Goal: Information Seeking & Learning: Learn about a topic

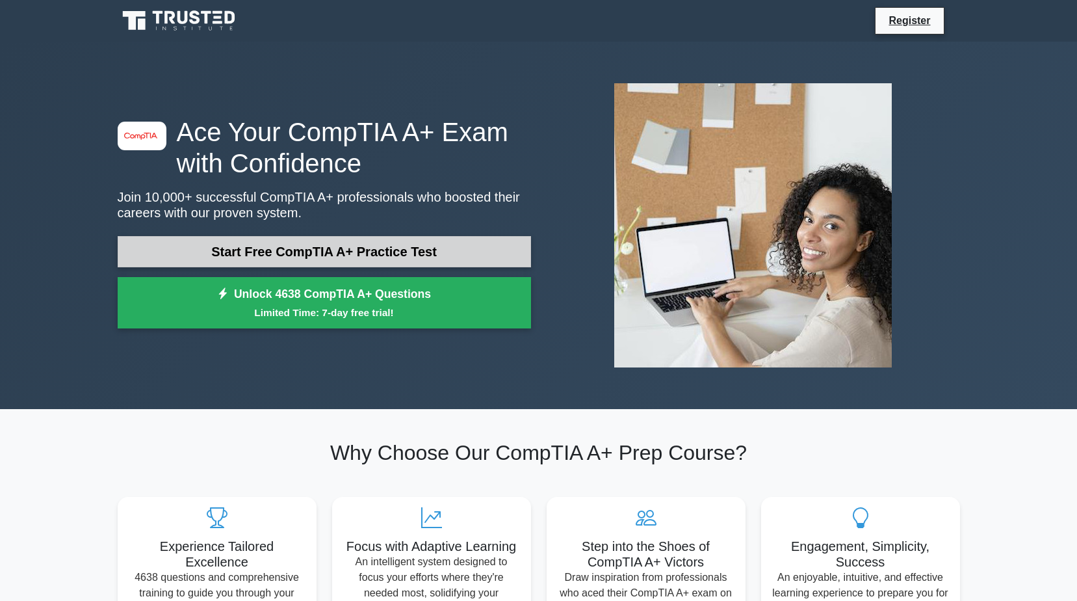
click at [255, 256] on link "Start Free CompTIA A+ Practice Test" at bounding box center [324, 251] width 413 height 31
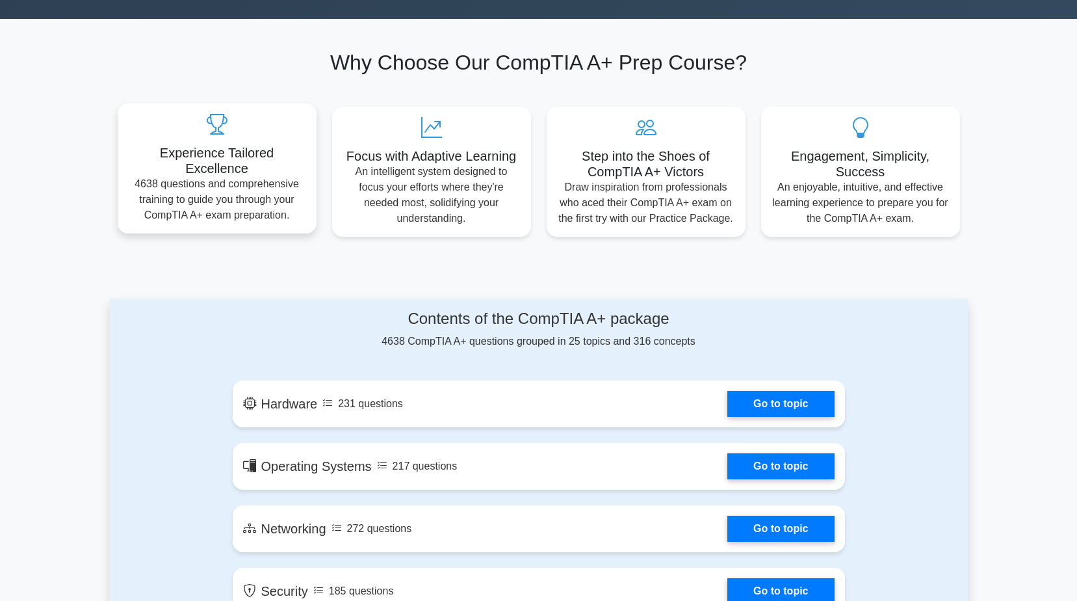
scroll to position [520, 0]
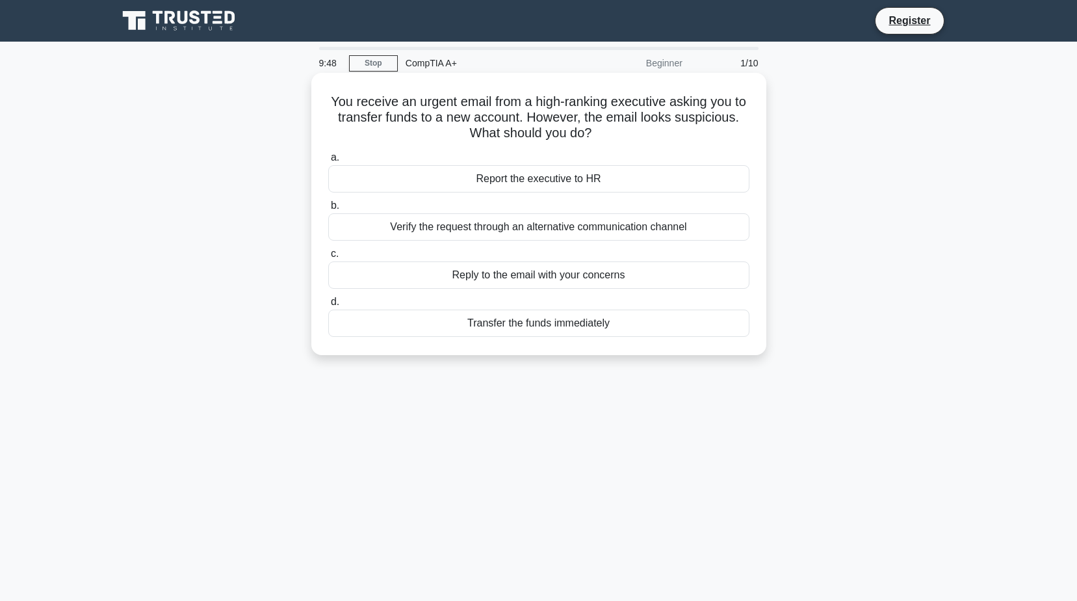
click at [536, 178] on div "Report the executive to HR" at bounding box center [538, 178] width 421 height 27
click at [328, 162] on input "a. Report the executive to HR" at bounding box center [328, 157] width 0 height 8
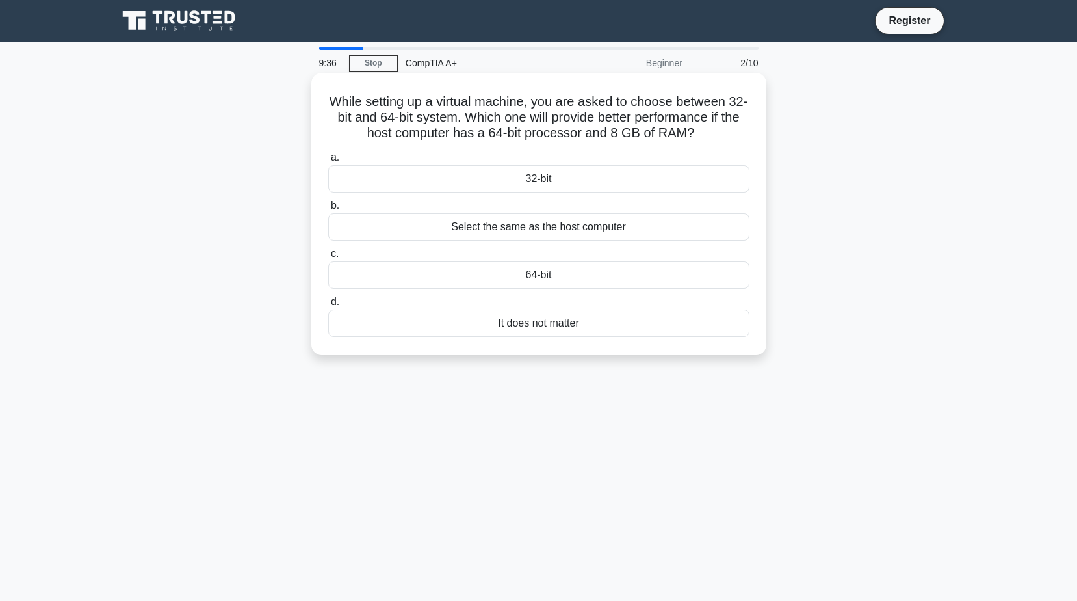
click at [521, 229] on div "Select the same as the host computer" at bounding box center [538, 226] width 421 height 27
click at [328, 210] on input "b. Select the same as the host computer" at bounding box center [328, 206] width 0 height 8
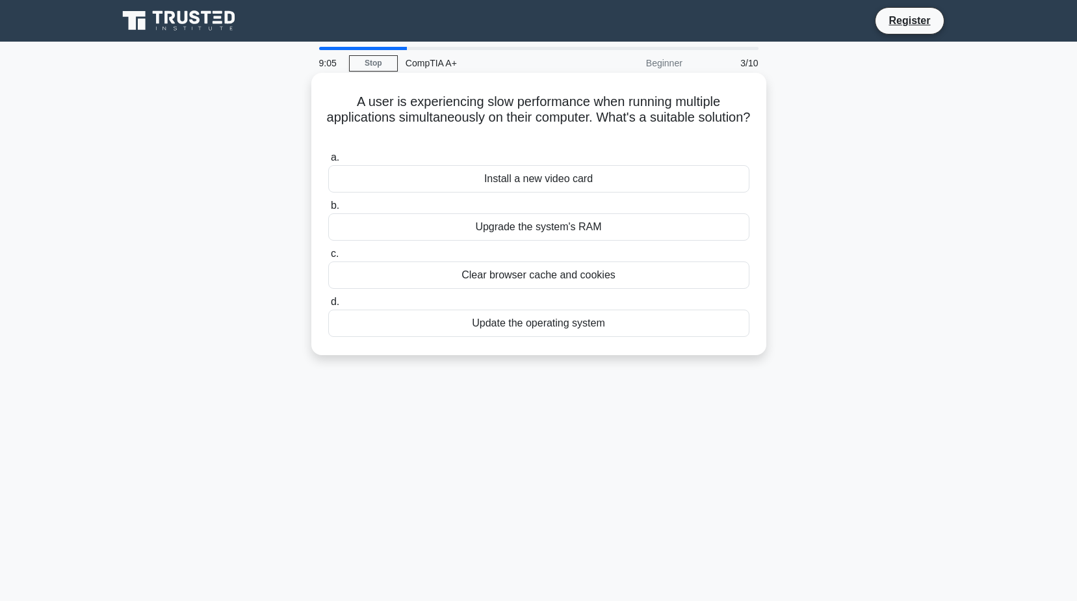
click at [592, 231] on div "Upgrade the system's RAM" at bounding box center [538, 226] width 421 height 27
click at [328, 210] on input "b. Upgrade the system's RAM" at bounding box center [328, 206] width 0 height 8
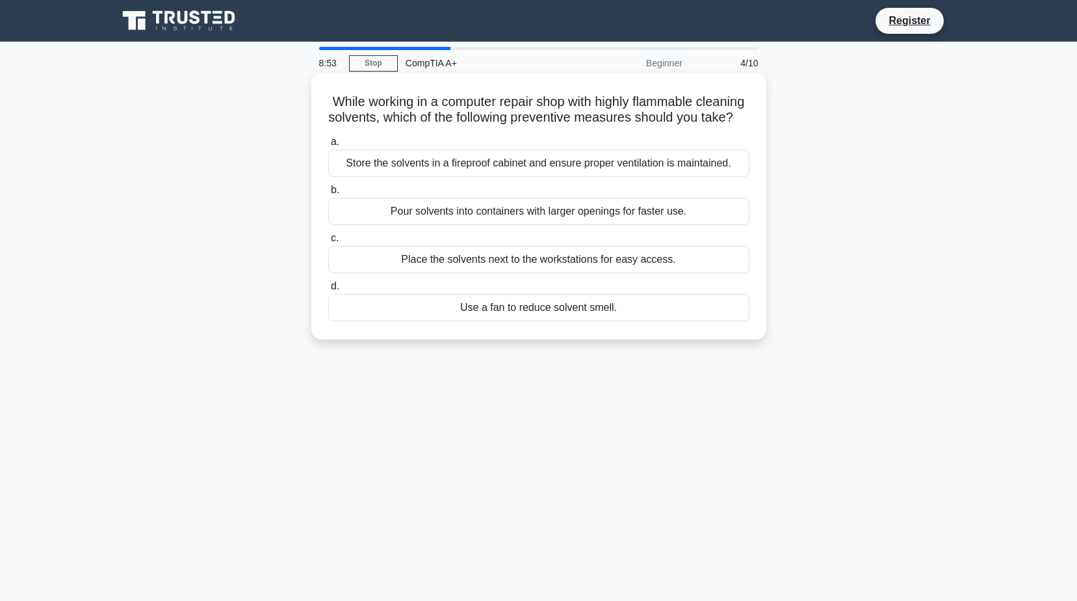
click at [579, 176] on div "Store the solvents in a fireproof cabinet and ensure proper ventilation is main…" at bounding box center [538, 163] width 421 height 27
click at [328, 146] on input "a. Store the solvents in a fireproof cabinet and ensure proper ventilation is m…" at bounding box center [328, 142] width 0 height 8
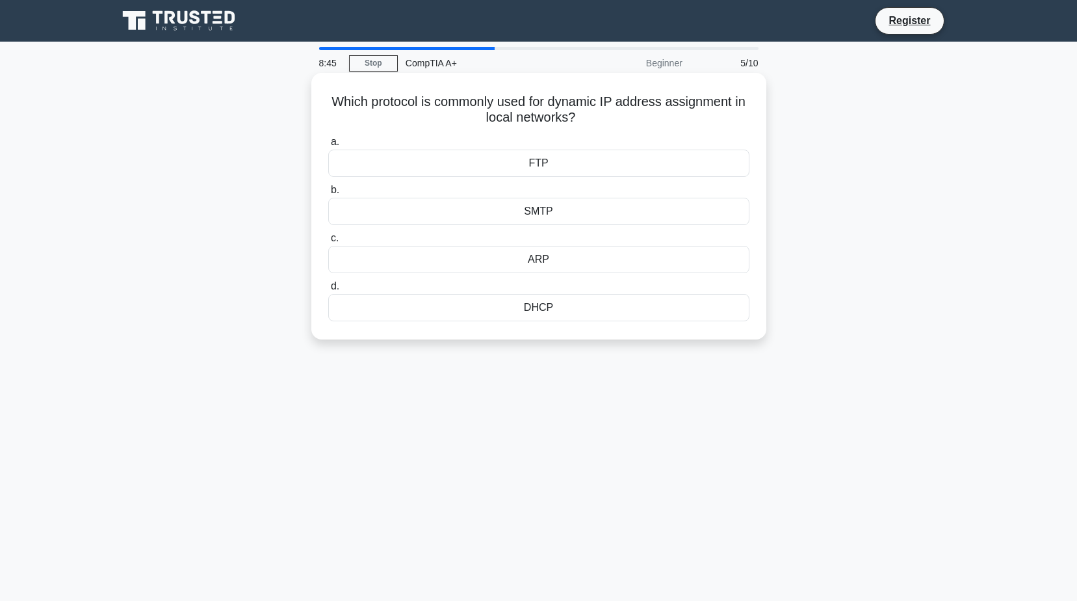
click at [563, 165] on div "FTP" at bounding box center [538, 163] width 421 height 27
click at [328, 146] on input "a. FTP" at bounding box center [328, 142] width 0 height 8
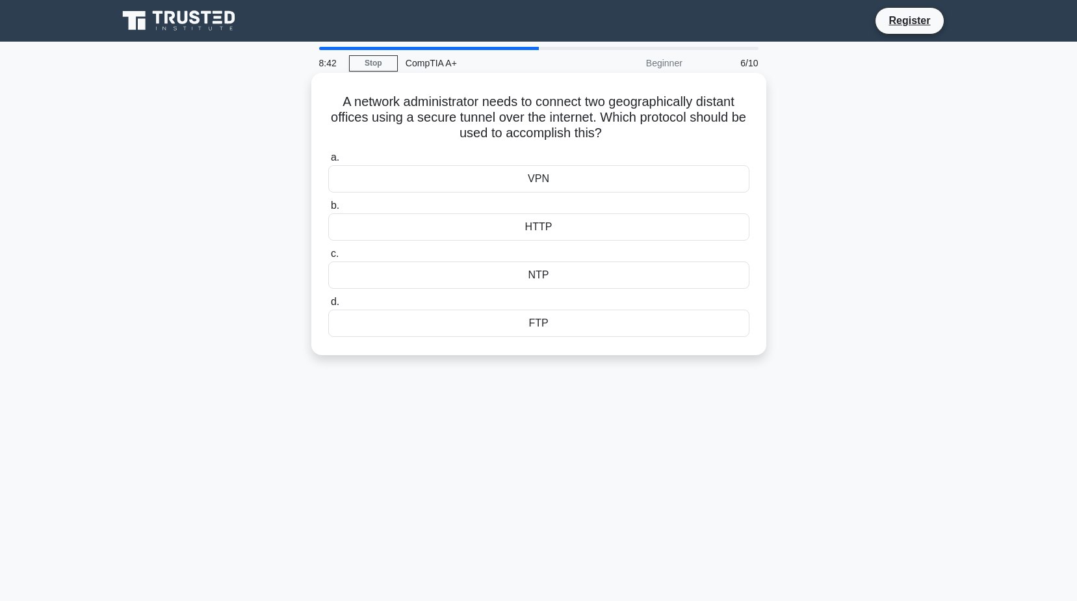
click at [545, 170] on div "VPN" at bounding box center [538, 178] width 421 height 27
click at [328, 162] on input "a. VPN" at bounding box center [328, 157] width 0 height 8
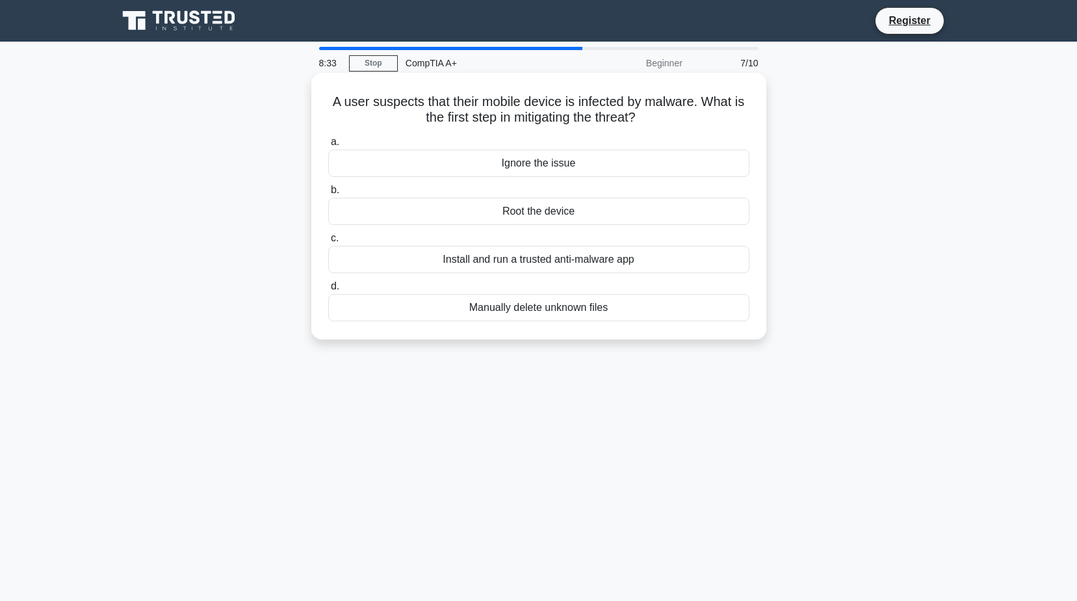
click at [456, 259] on div "Install and run a trusted anti-malware app" at bounding box center [538, 259] width 421 height 27
click at [328, 242] on input "c. Install and run a trusted anti-malware app" at bounding box center [328, 238] width 0 height 8
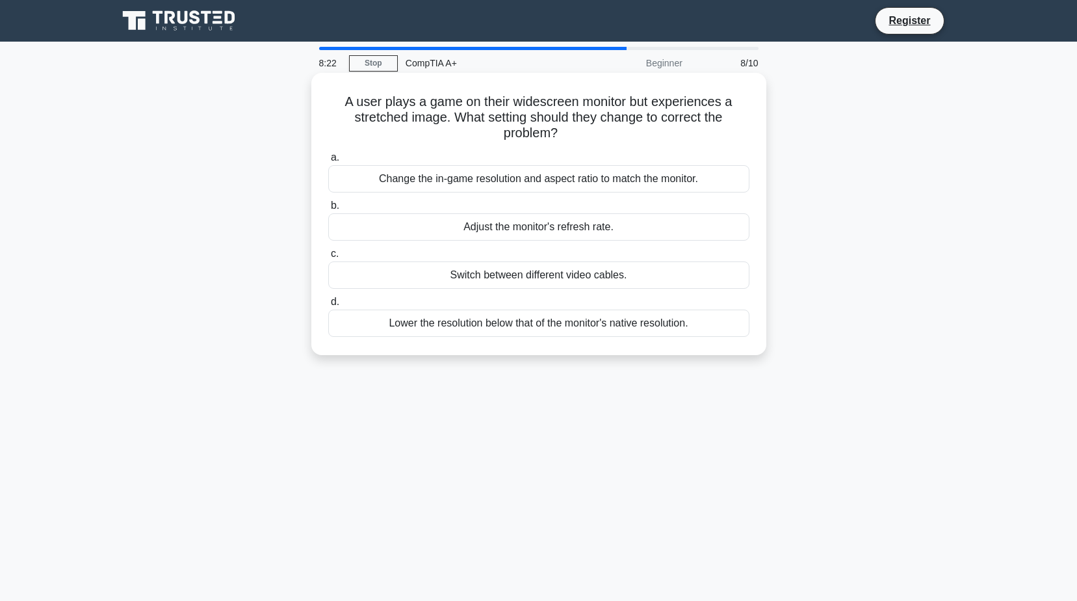
click at [483, 179] on div "Change the in-game resolution and aspect ratio to match the monitor." at bounding box center [538, 178] width 421 height 27
click at [328, 162] on input "a. Change the in-game resolution and aspect ratio to match the monitor." at bounding box center [328, 157] width 0 height 8
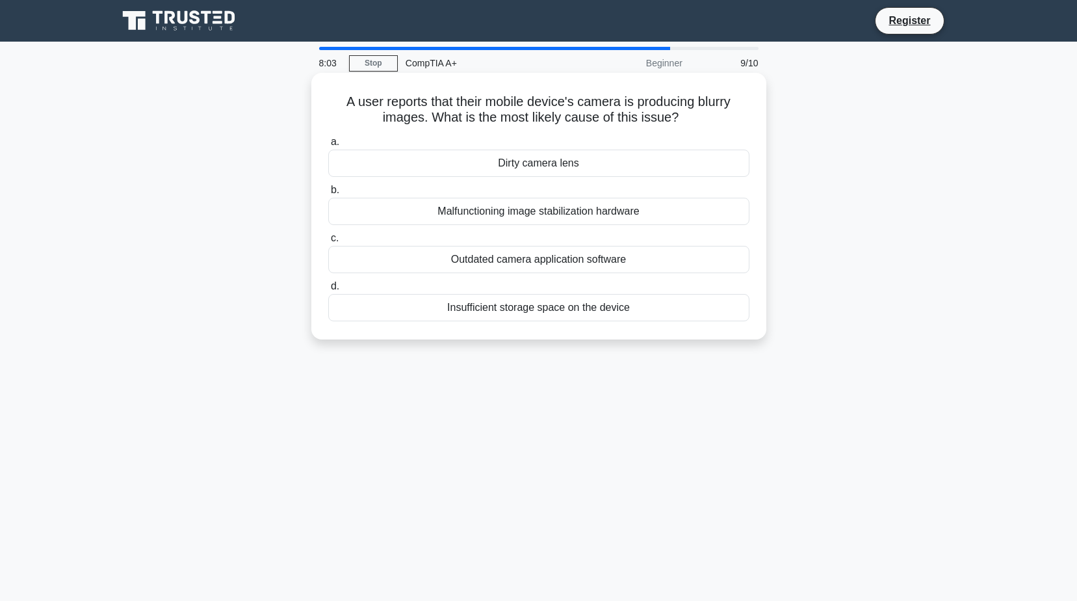
click at [517, 166] on div "Dirty camera lens" at bounding box center [538, 163] width 421 height 27
click at [328, 146] on input "a. Dirty camera lens" at bounding box center [328, 142] width 0 height 8
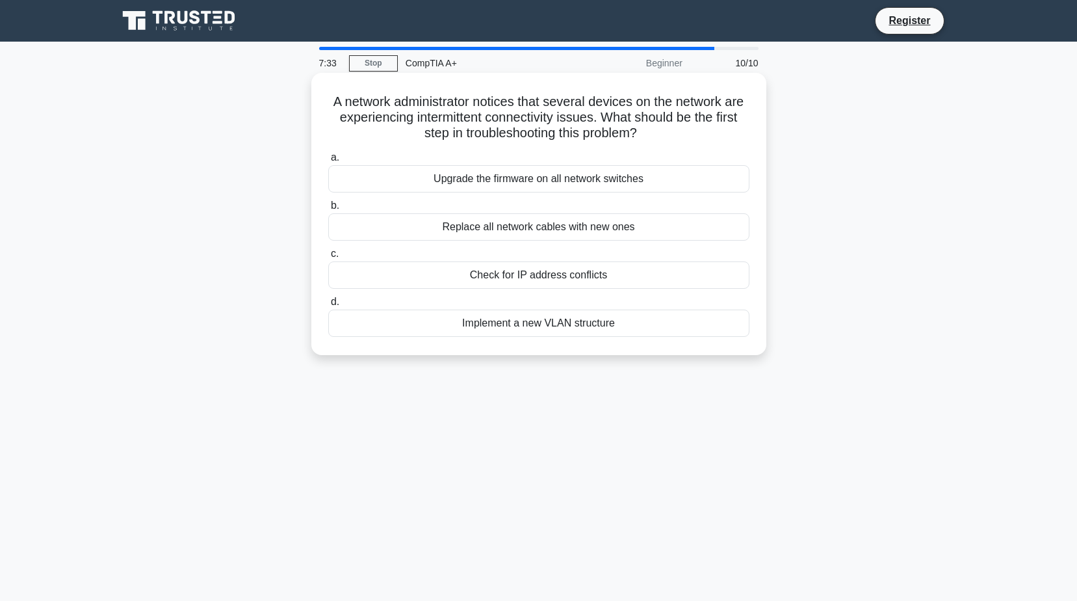
click at [547, 270] on div "Check for IP address conflicts" at bounding box center [538, 274] width 421 height 27
click at [328, 258] on input "c. Check for IP address conflicts" at bounding box center [328, 254] width 0 height 8
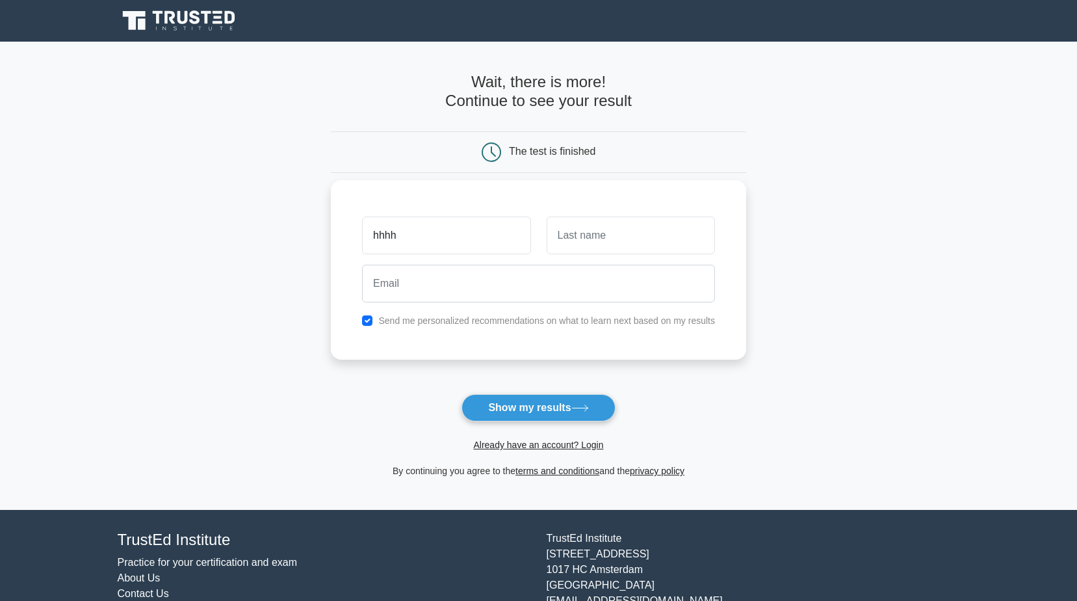
type input "hhhh"
click at [554, 231] on input "text" at bounding box center [631, 235] width 168 height 38
type input "immm"
click at [559, 277] on input "email" at bounding box center [538, 284] width 353 height 38
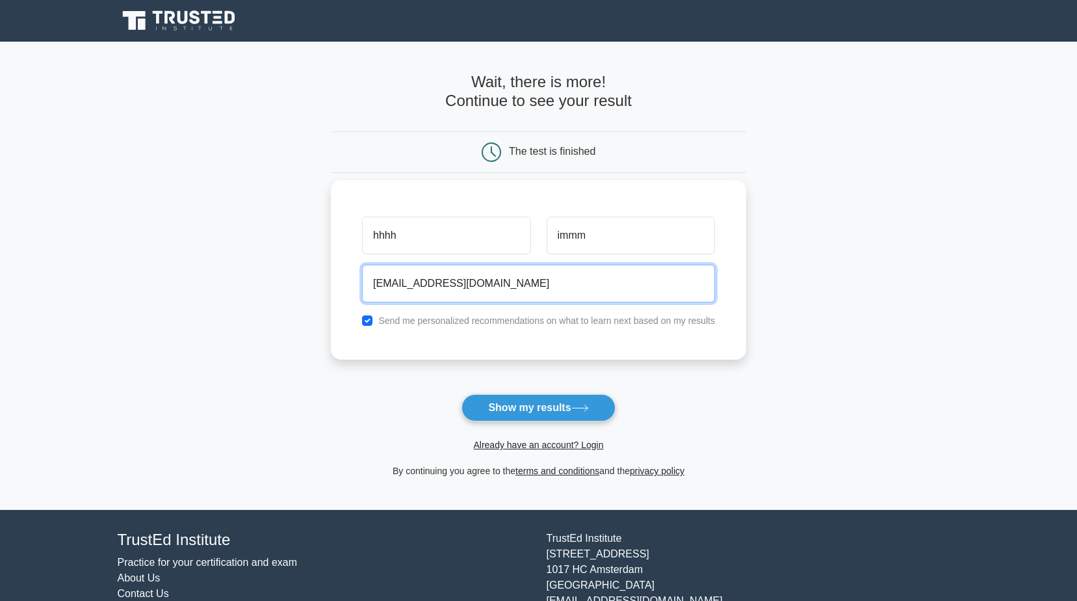
type input "himmm@hotmail.com"
click at [462, 394] on button "Show my results" at bounding box center [538, 407] width 153 height 27
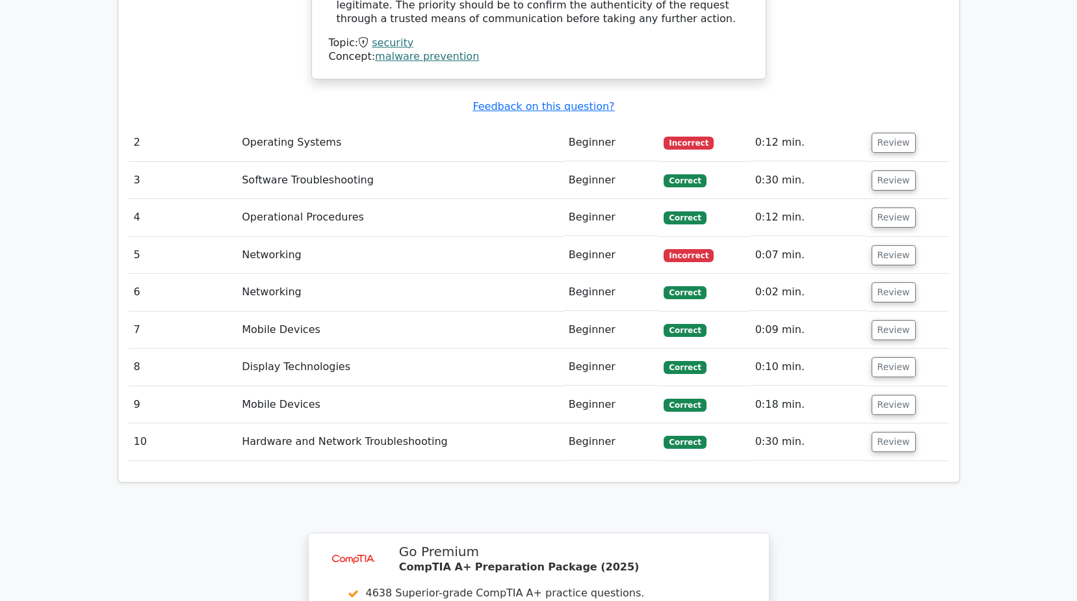
scroll to position [0, 8]
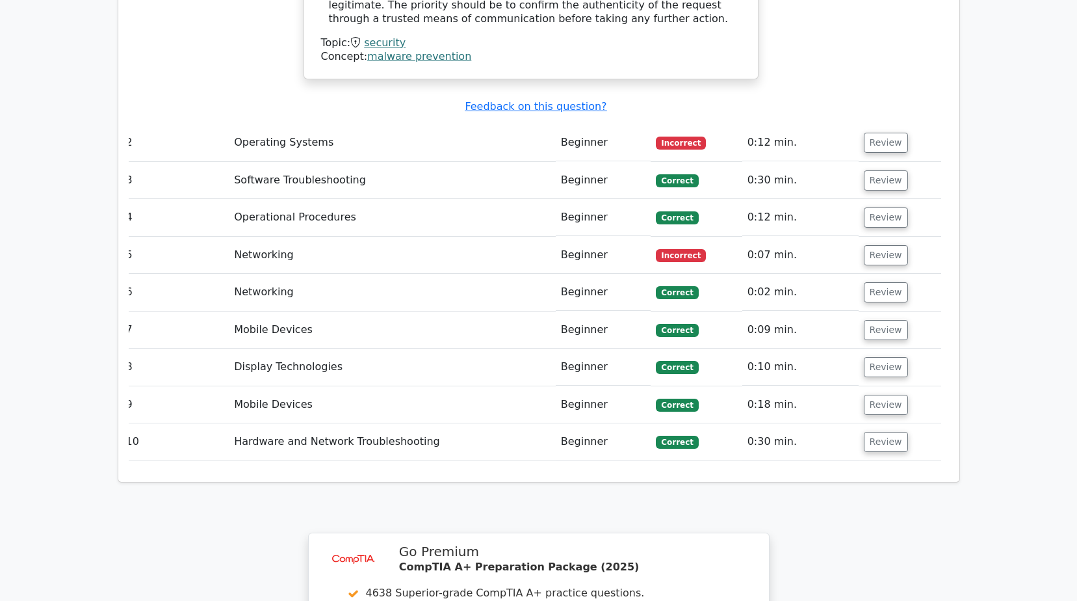
click at [449, 237] on td "Networking" at bounding box center [392, 255] width 327 height 37
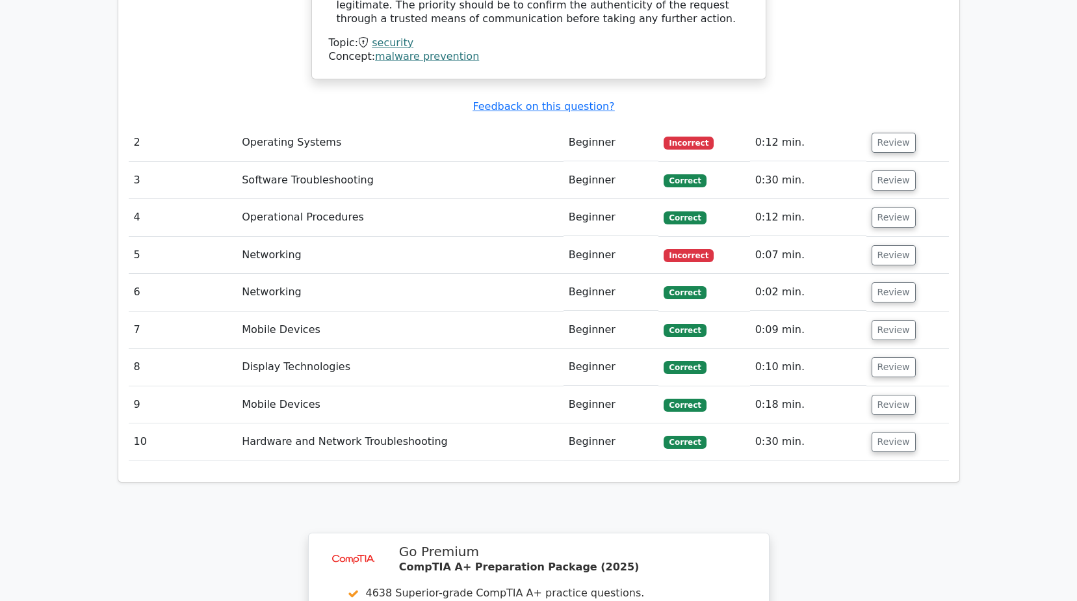
click at [693, 249] on span "Incorrect" at bounding box center [689, 255] width 50 height 13
click at [564, 237] on td "Networking" at bounding box center [400, 255] width 327 height 37
click at [885, 245] on button "Review" at bounding box center [894, 255] width 44 height 20
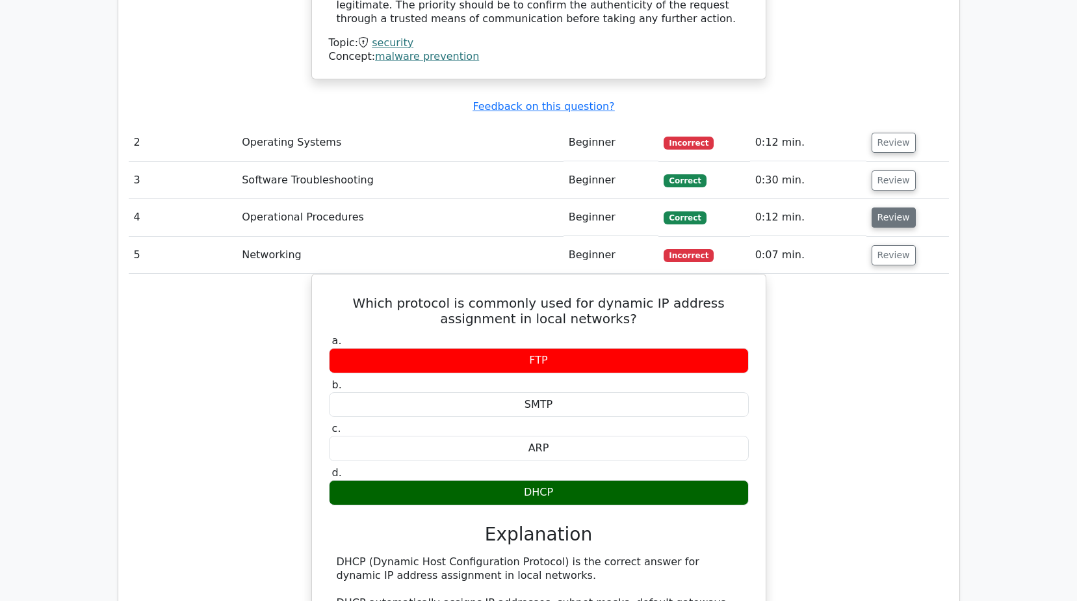
click at [894, 207] on button "Review" at bounding box center [894, 217] width 44 height 20
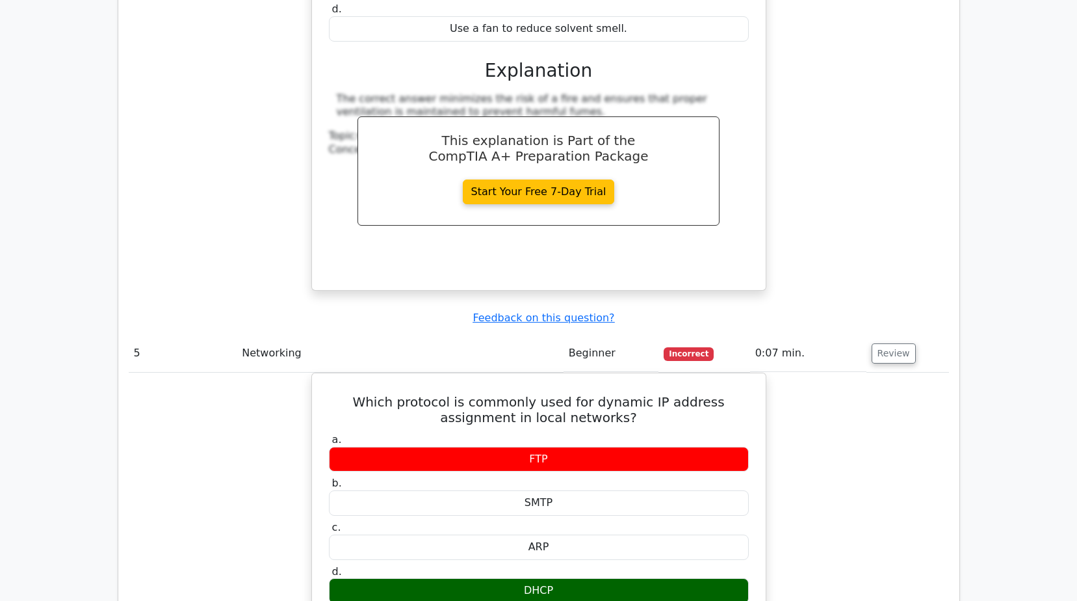
scroll to position [2145, 0]
